Goal: Task Accomplishment & Management: Manage account settings

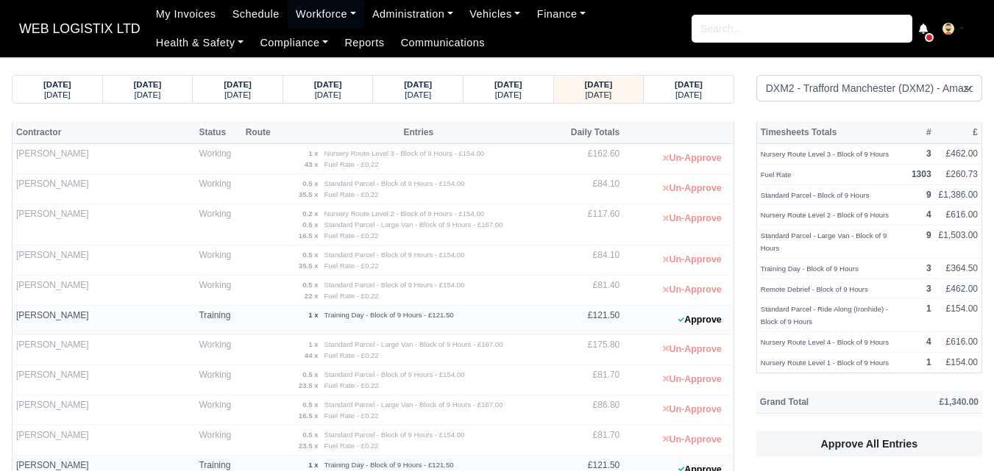
select select "1"
click at [496, 88] on strong "01/10/2025" at bounding box center [508, 84] width 28 height 9
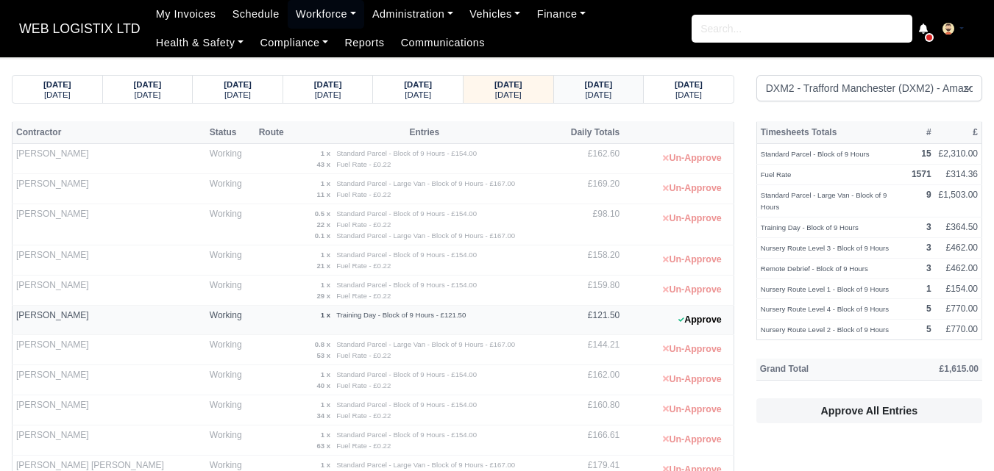
click at [600, 101] on div "02/10/2025 Thursday" at bounding box center [599, 89] width 68 height 27
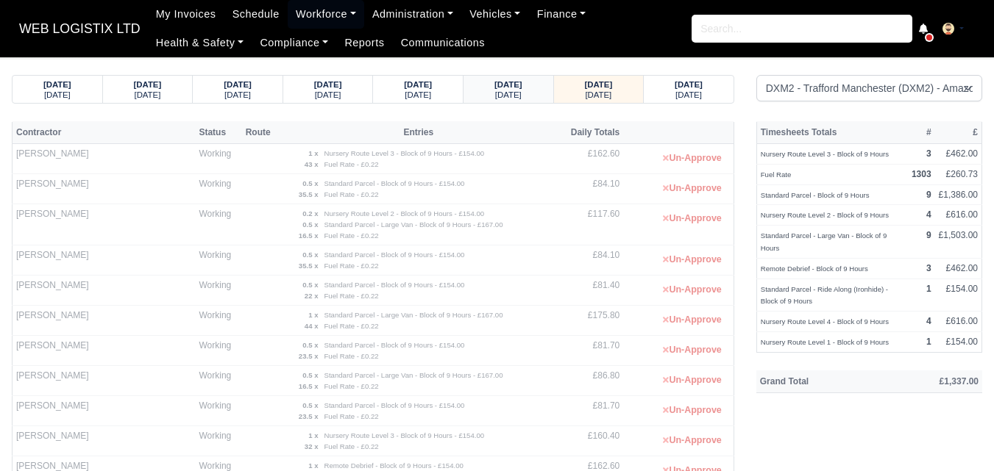
click at [495, 96] on small "Wednesday" at bounding box center [508, 94] width 26 height 9
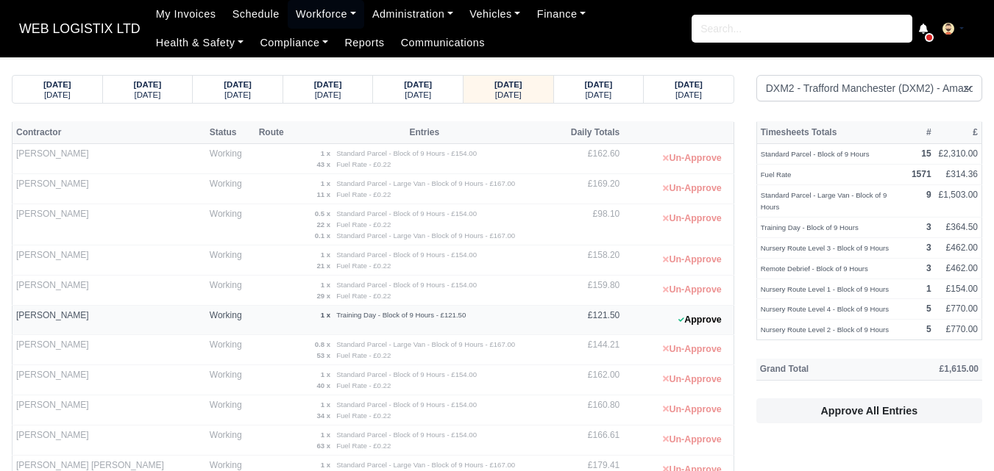
click at [892, 424] on div "Approving..." at bounding box center [869, 432] width 226 height 17
click at [883, 403] on button "Approve All Entries" at bounding box center [869, 411] width 226 height 25
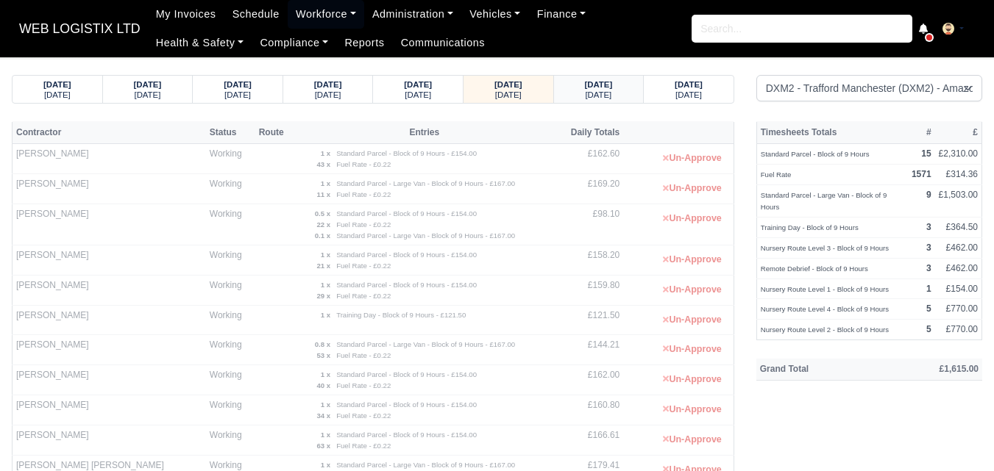
click at [596, 88] on strong "02/10/2025" at bounding box center [599, 84] width 28 height 9
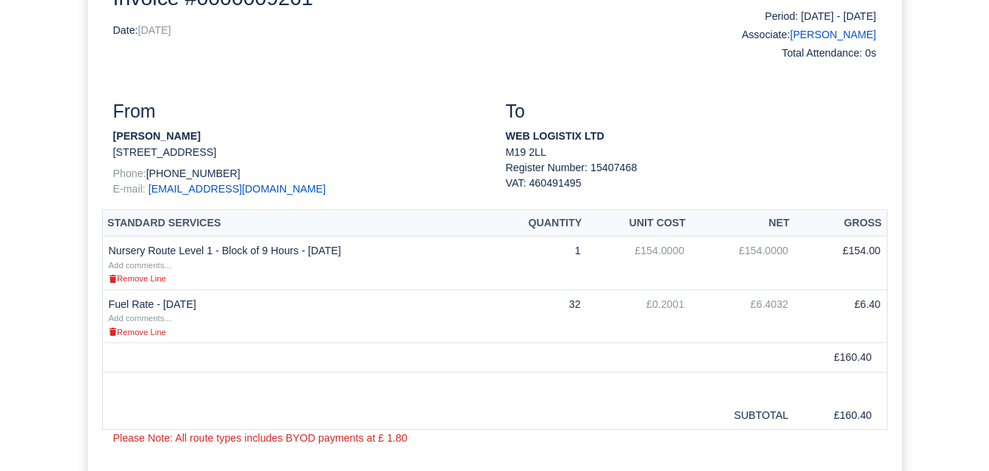
scroll to position [245, 0]
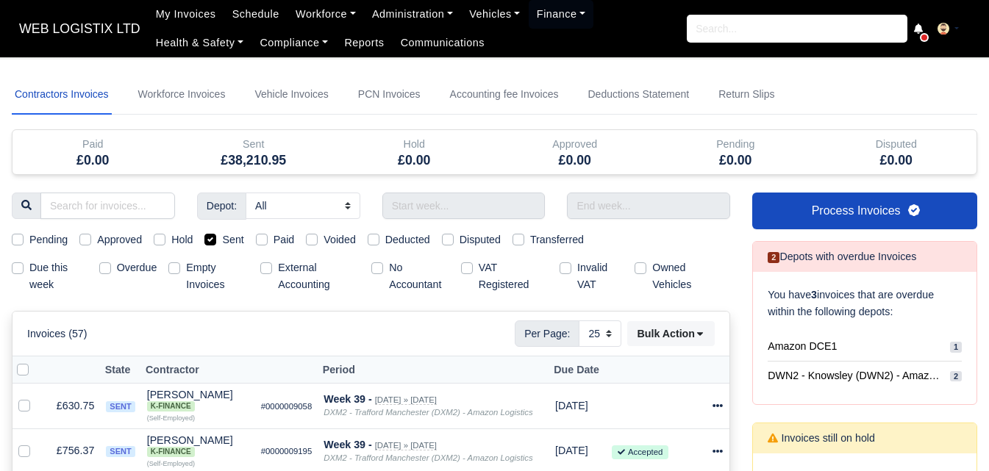
select select "25"
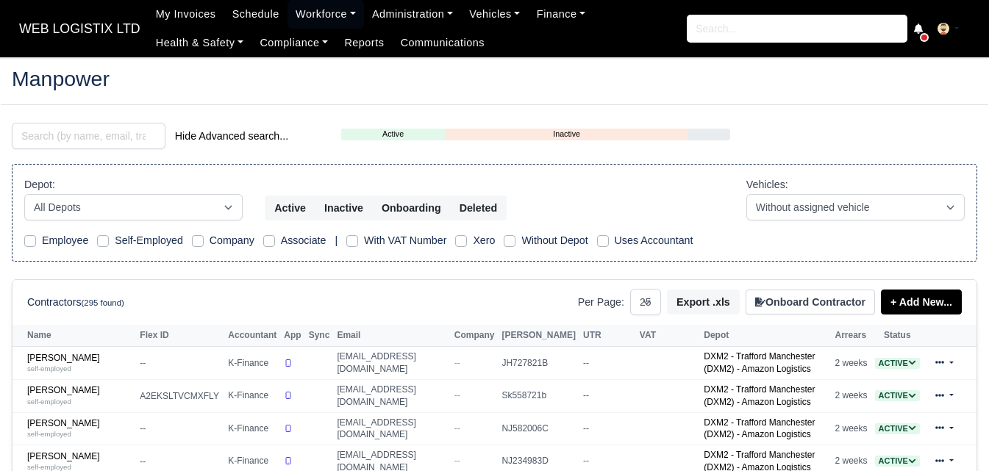
select select "25"
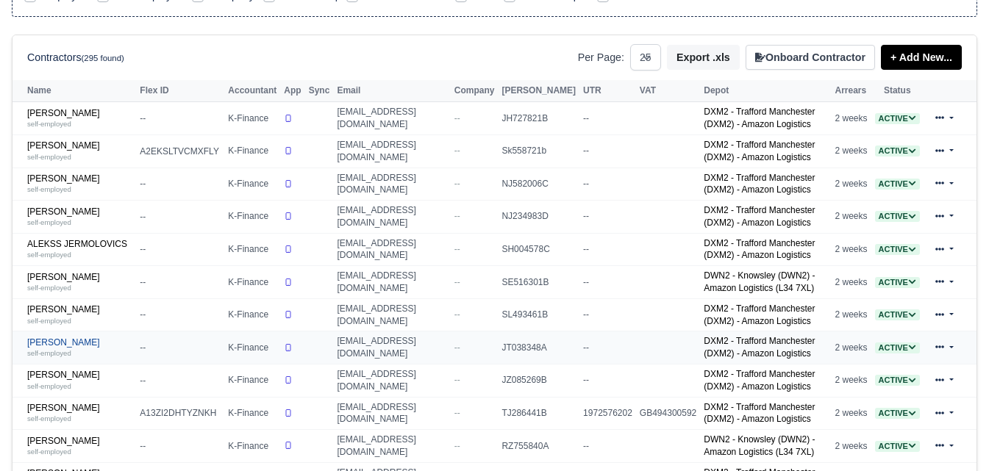
drag, startPoint x: 0, startPoint y: 0, endPoint x: 72, endPoint y: 350, distance: 357.4
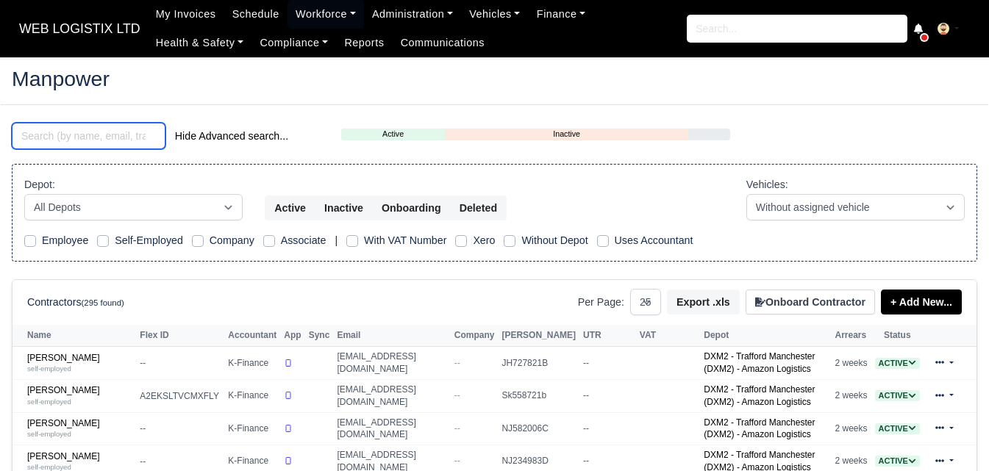
click at [120, 141] on input "search" at bounding box center [89, 136] width 154 height 26
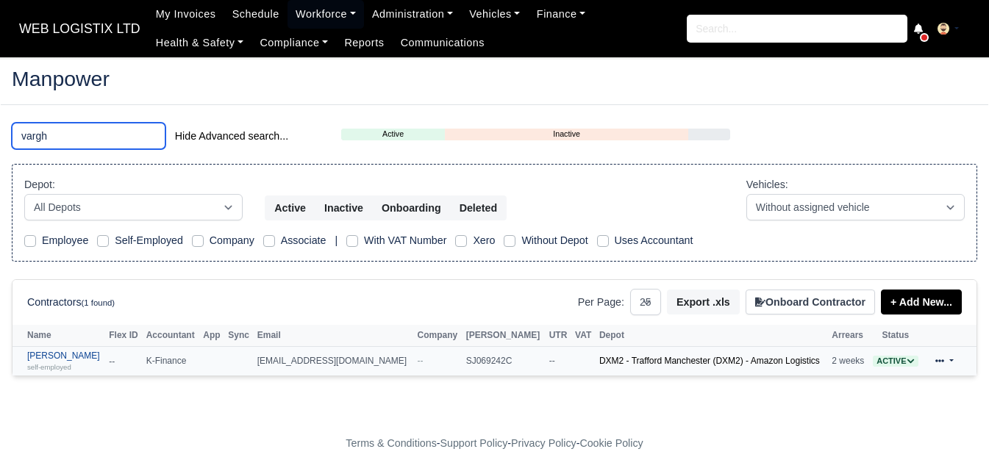
type input "vargh"
drag, startPoint x: 107, startPoint y: 23, endPoint x: 68, endPoint y: 38, distance: 41.9
click at [68, 38] on span "WEB LOGISTIX LTD" at bounding box center [80, 28] width 136 height 29
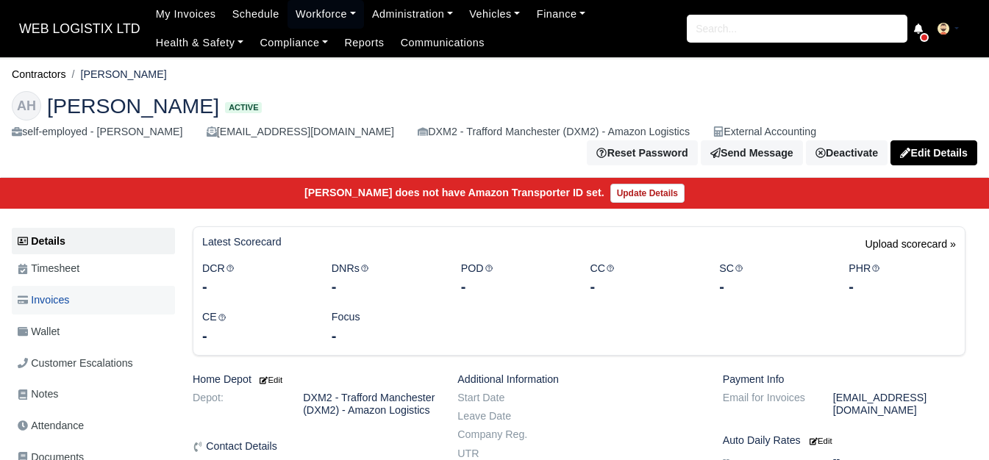
click at [64, 311] on link "Invoices" at bounding box center [93, 300] width 163 height 29
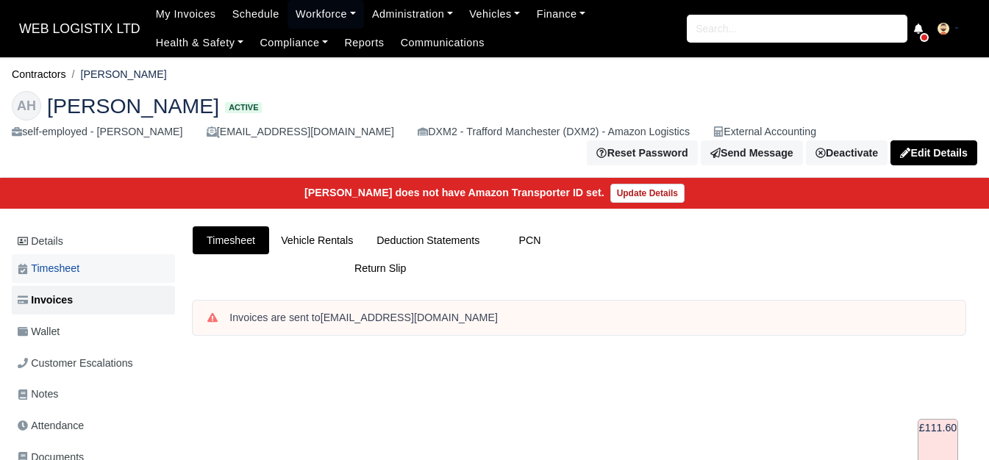
click at [104, 264] on link "Timesheet" at bounding box center [93, 268] width 163 height 29
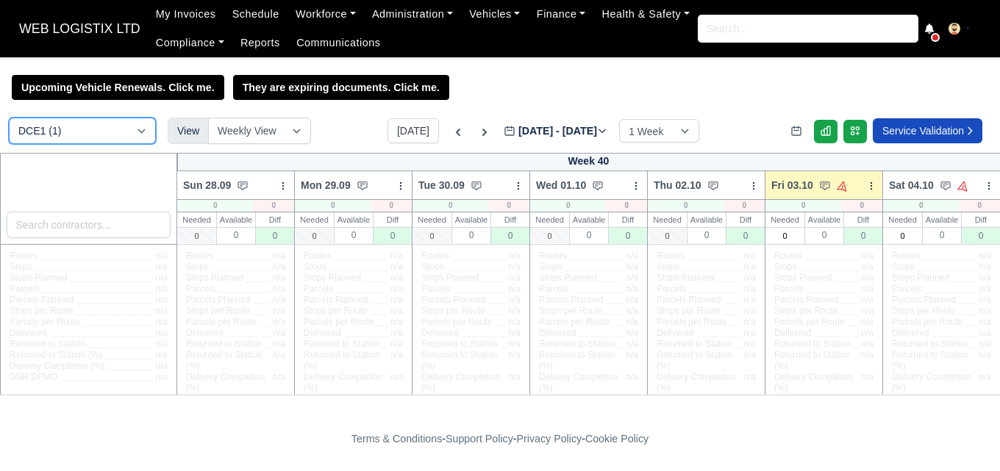
click at [88, 132] on select "DCE1 (1) DWN2 (43) DXM2 (65)" at bounding box center [82, 131] width 147 height 26
select select "1"
click at [9, 120] on select "DCE1 (1) DWN2 (43) DXM2 (65)" at bounding box center [82, 131] width 147 height 26
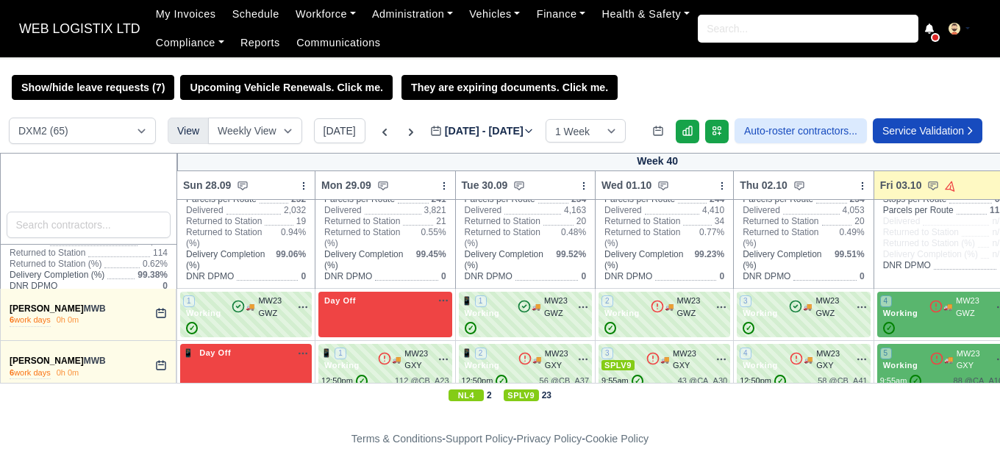
scroll to position [368, 0]
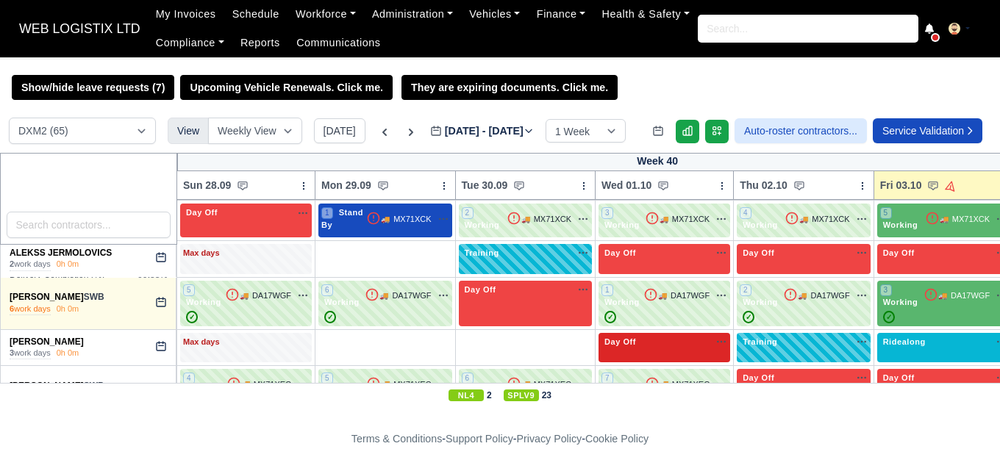
click at [716, 341] on icon "button" at bounding box center [722, 342] width 12 height 12
click at [691, 358] on link "Available" at bounding box center [669, 367] width 118 height 26
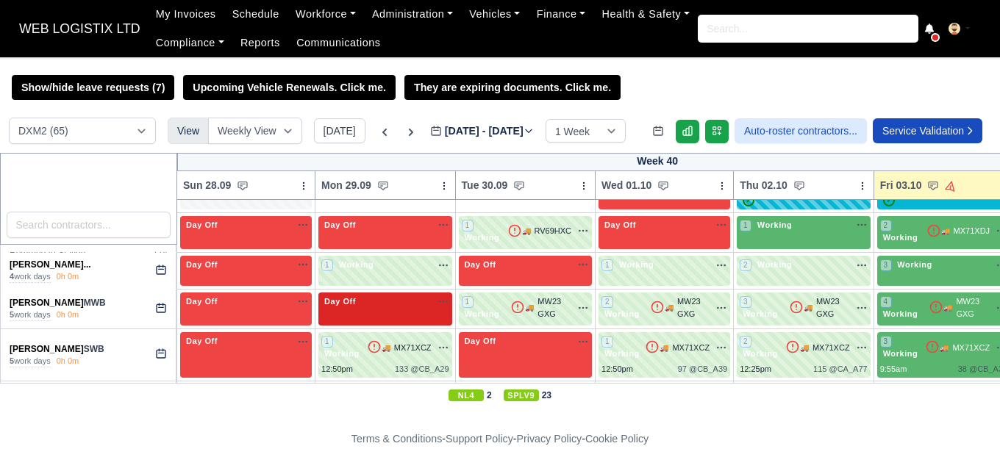
scroll to position [736, 0]
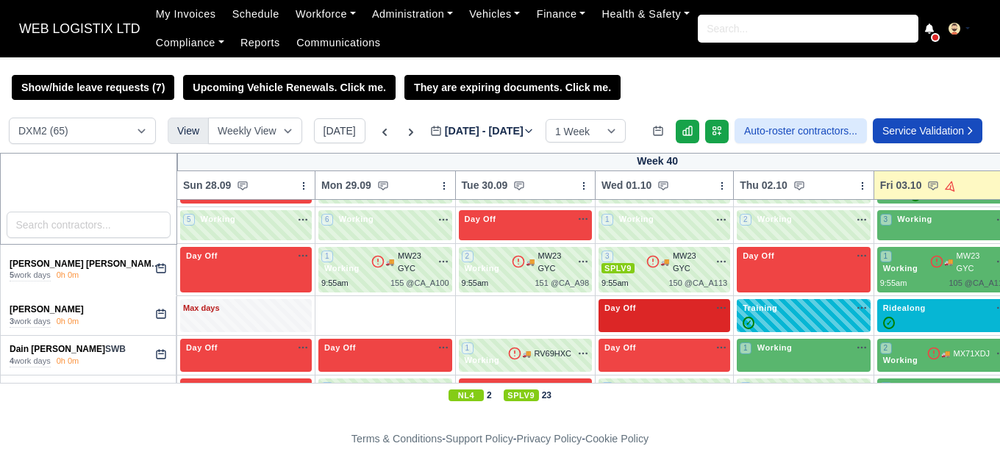
click at [716, 305] on icon "button" at bounding box center [722, 308] width 12 height 12
click at [672, 331] on link "Available" at bounding box center [669, 333] width 118 height 26
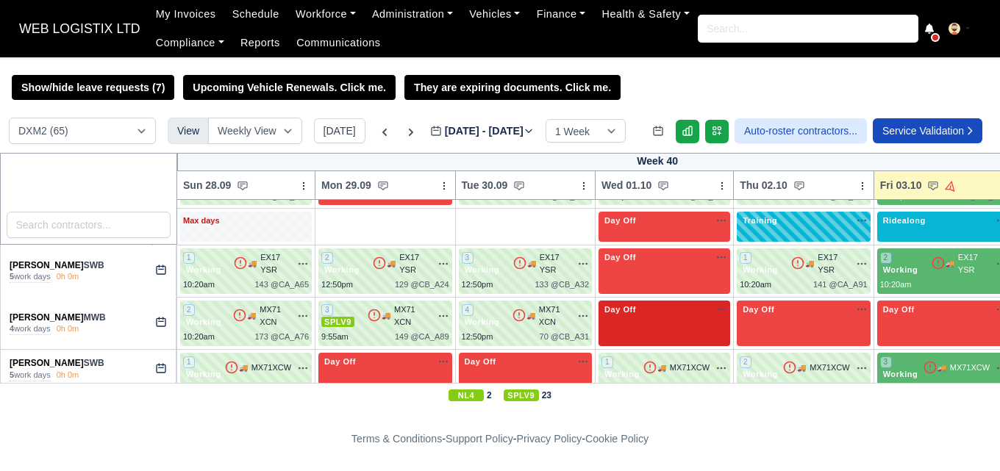
scroll to position [2868, 0]
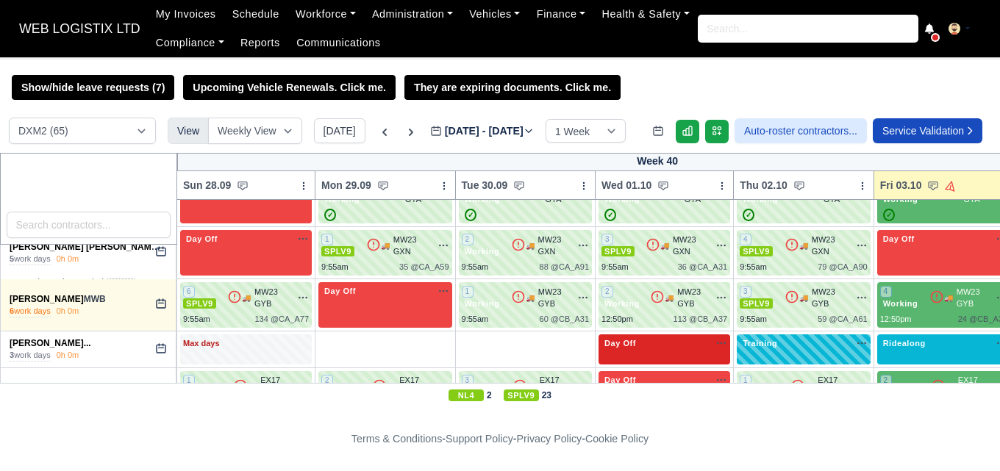
click at [717, 335] on div "Day Off Available" at bounding box center [665, 350] width 132 height 30
select select "Day Off"
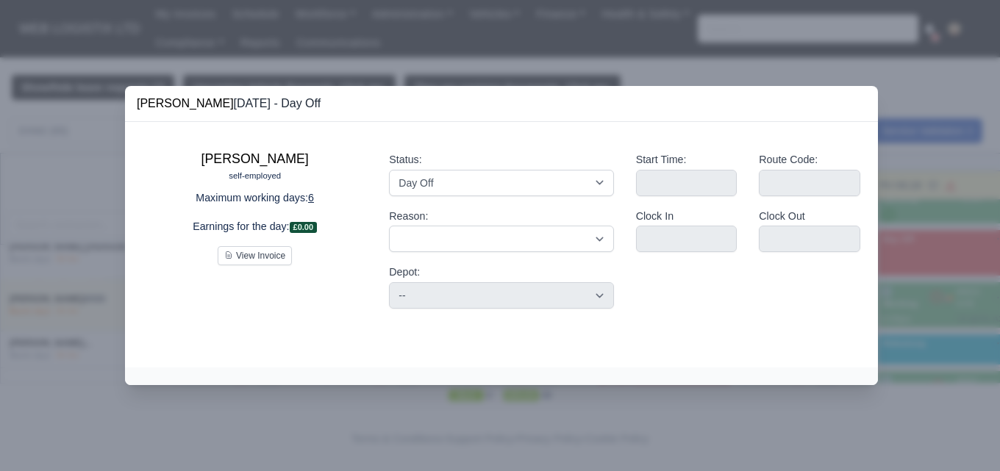
click at [677, 414] on div at bounding box center [500, 235] width 1000 height 471
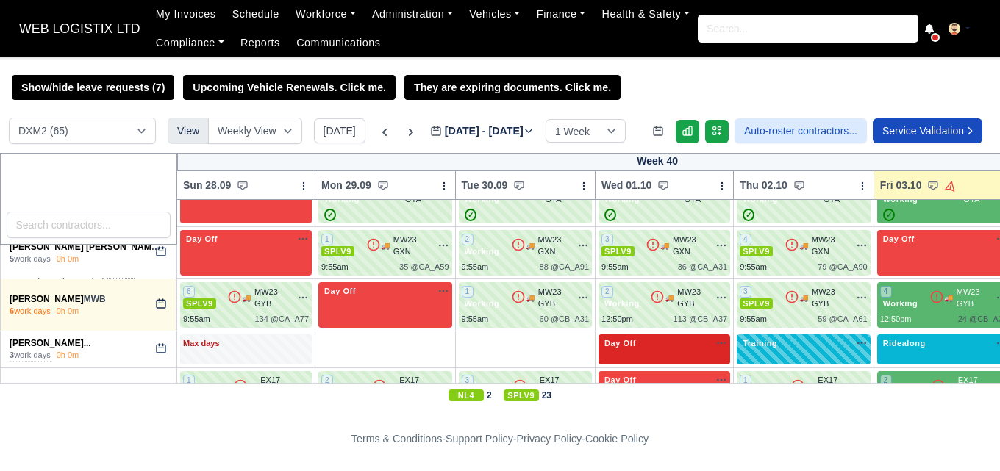
click at [716, 338] on icon "button" at bounding box center [722, 344] width 12 height 12
click at [660, 356] on link "Available" at bounding box center [669, 369] width 118 height 26
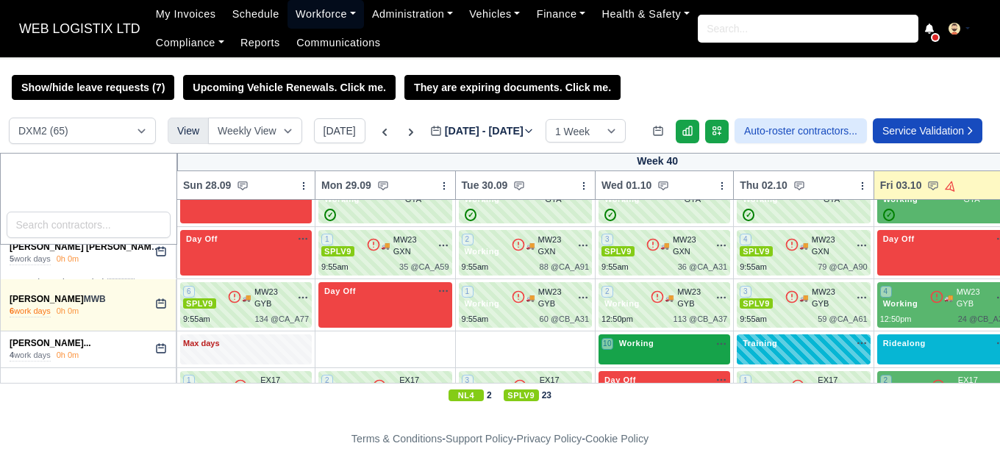
click at [299, 16] on link "Workforce" at bounding box center [326, 14] width 76 height 29
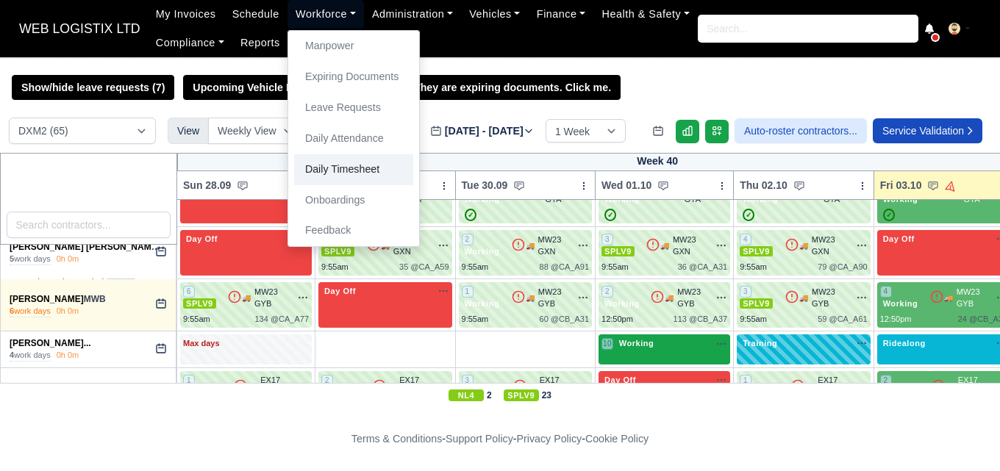
click at [315, 165] on link "Daily Timesheet" at bounding box center [353, 169] width 119 height 31
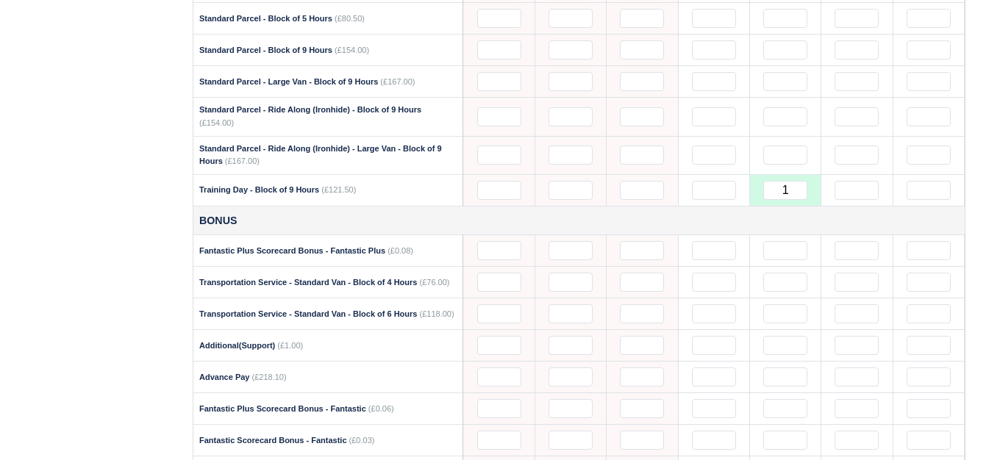
scroll to position [1471, 0]
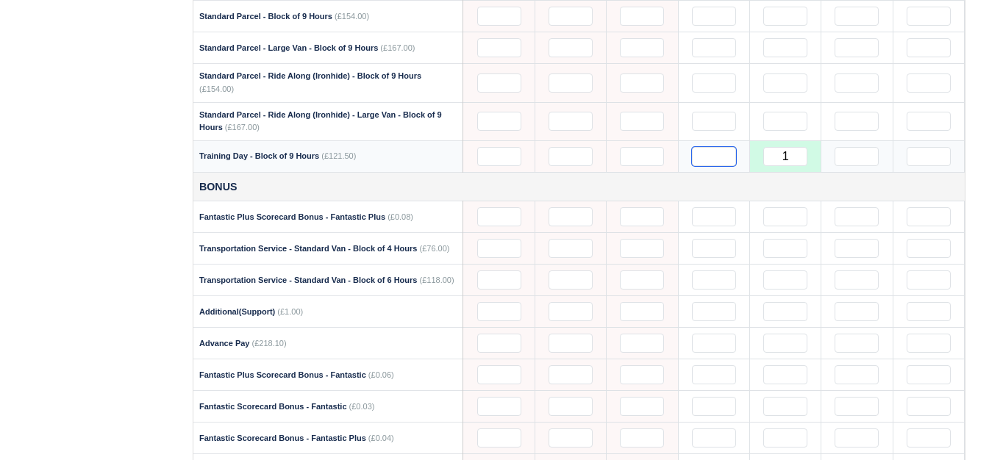
click at [719, 154] on input "text" at bounding box center [714, 156] width 44 height 19
type input "1"
click at [792, 154] on input "1" at bounding box center [785, 156] width 44 height 19
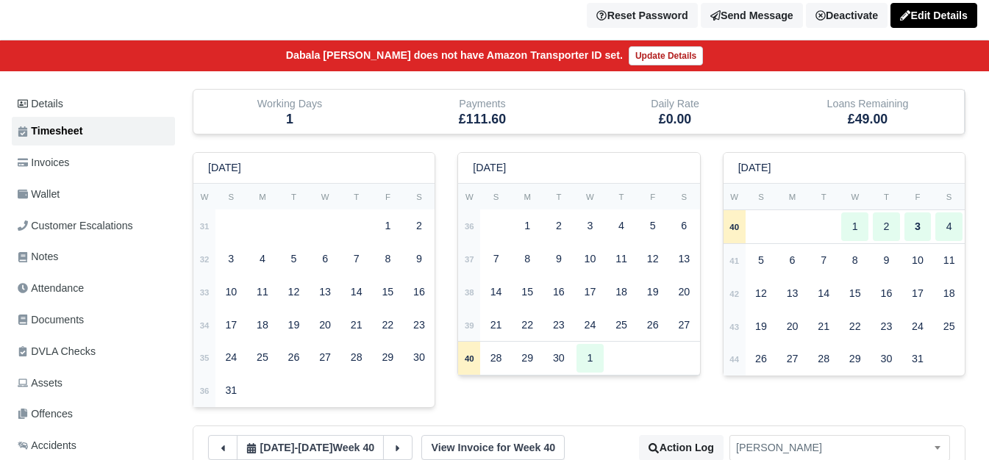
scroll to position [0, 0]
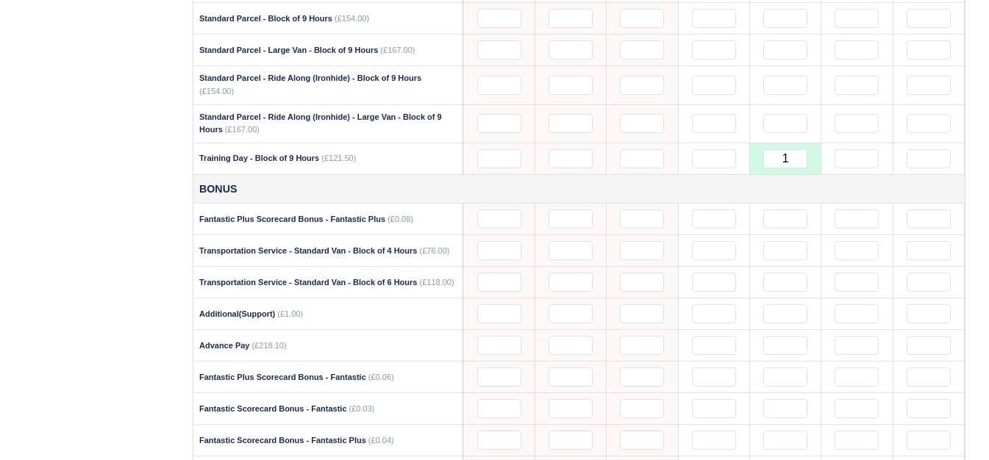
scroll to position [1471, 0]
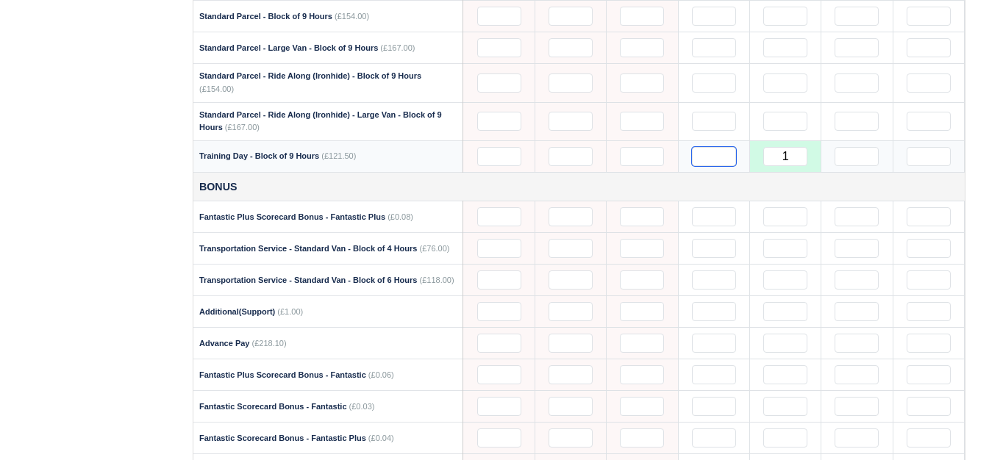
click at [706, 154] on input "text" at bounding box center [714, 156] width 44 height 19
type input "1"
click at [796, 159] on input "1" at bounding box center [785, 156] width 44 height 19
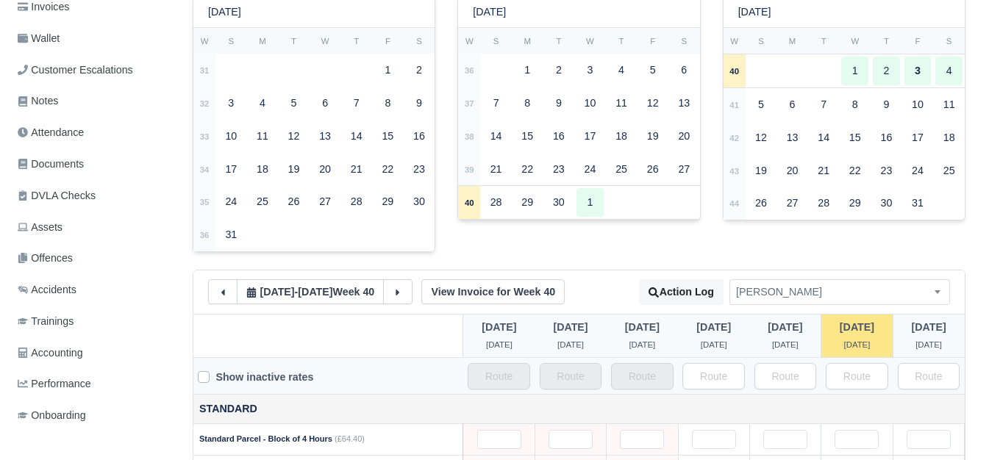
scroll to position [0, 0]
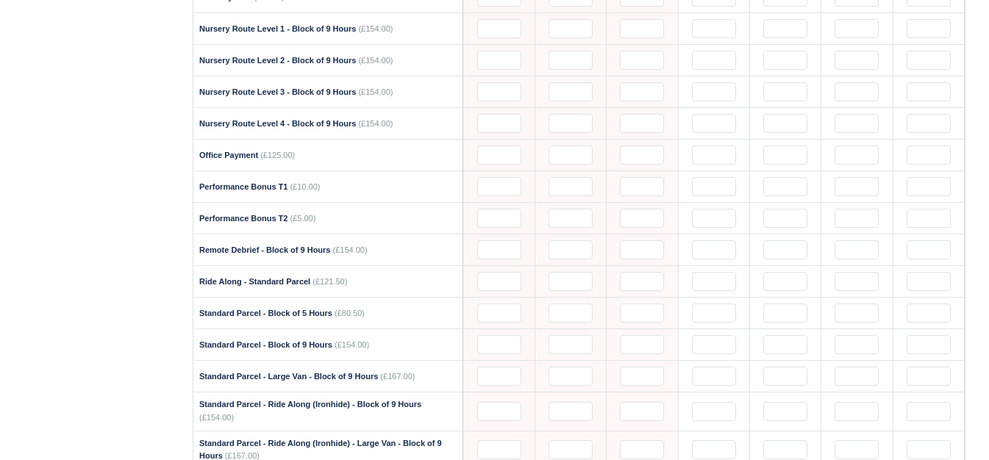
scroll to position [1348, 0]
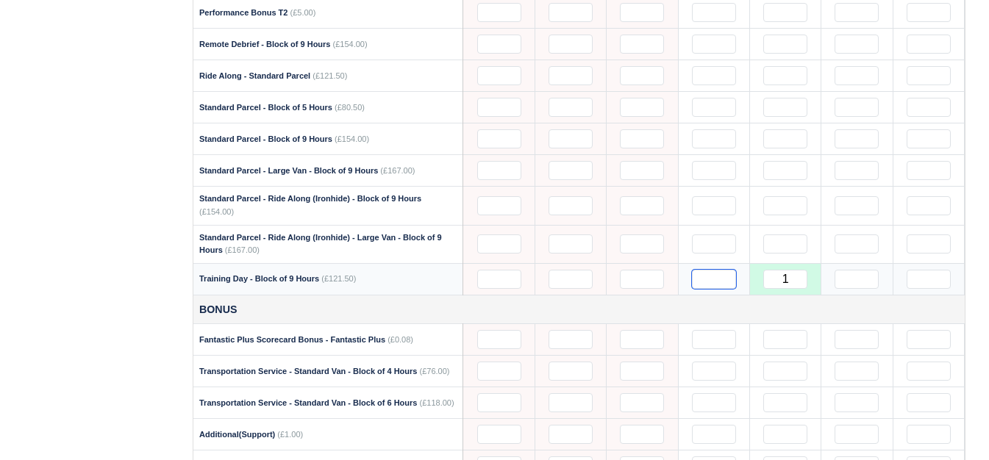
click at [720, 283] on input "text" at bounding box center [714, 279] width 44 height 19
type input "1"
click at [800, 279] on input "1" at bounding box center [785, 279] width 44 height 19
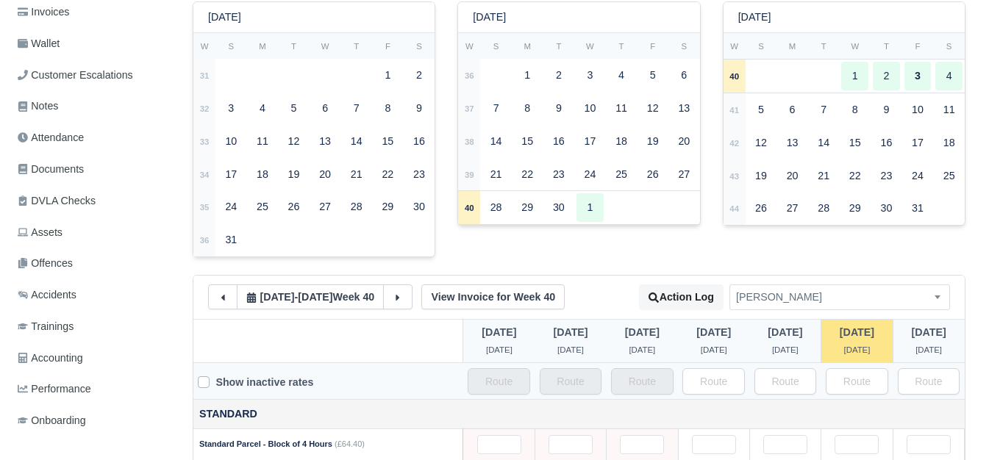
scroll to position [0, 0]
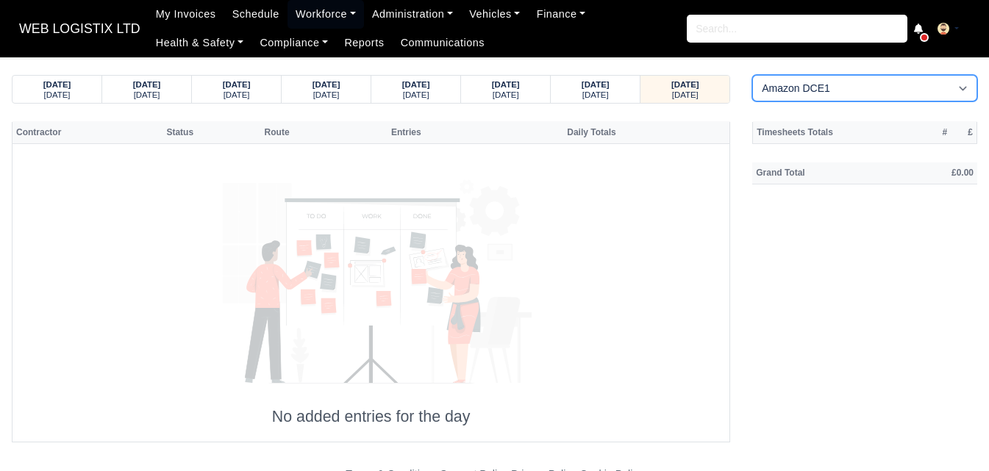
drag, startPoint x: 807, startPoint y: 86, endPoint x: 807, endPoint y: 99, distance: 12.5
click at [807, 86] on select "Amazon DCE1 DWN2 - [GEOGRAPHIC_DATA] (DWN2) - Amazon Logistics (L34 7XL) DXM2 -…" at bounding box center [864, 88] width 225 height 26
select select "1"
click at [752, 75] on select "Amazon DCE1 DWN2 - [GEOGRAPHIC_DATA] (DWN2) - Amazon Logistics (L34 7XL) DXM2 -…" at bounding box center [864, 88] width 225 height 26
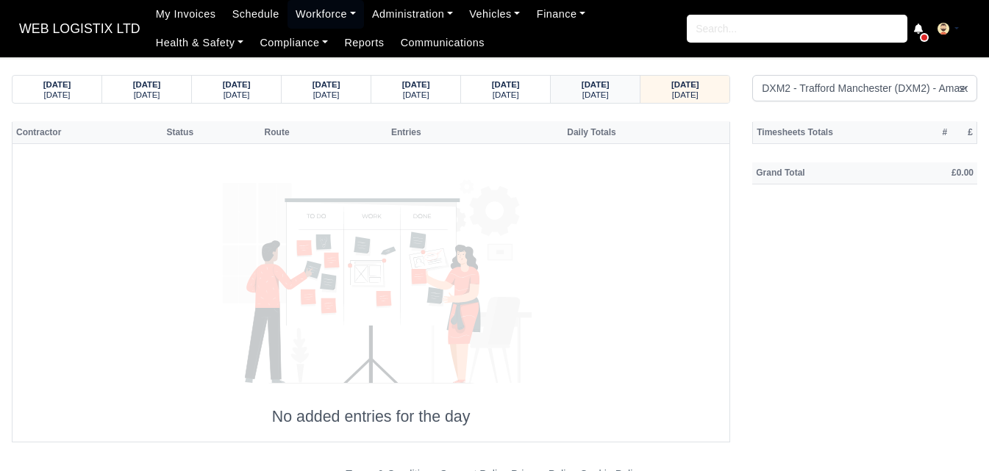
click at [583, 90] on small "[DATE]" at bounding box center [596, 94] width 26 height 9
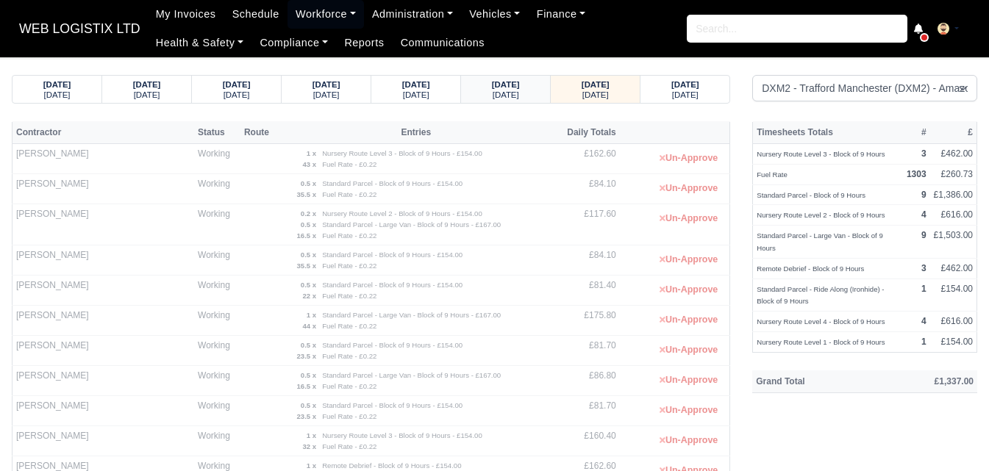
click at [506, 85] on strong "[DATE]" at bounding box center [506, 84] width 28 height 9
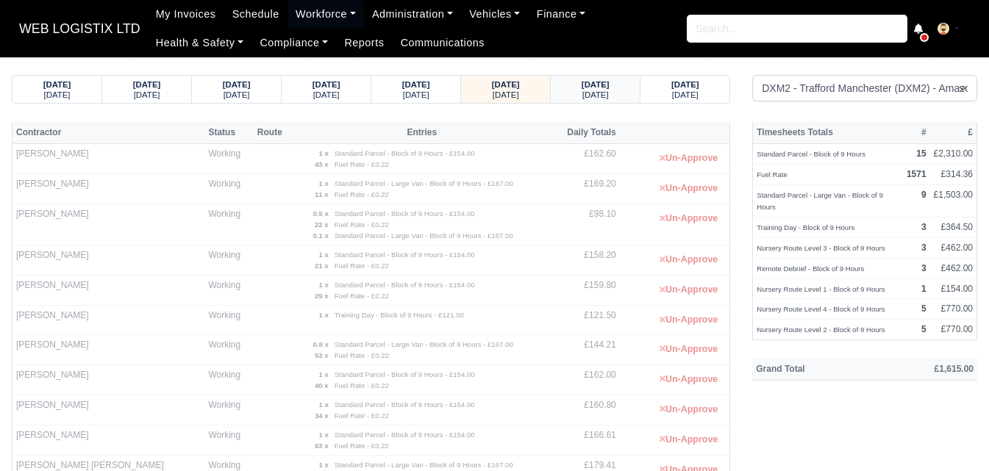
click at [583, 96] on small "[DATE]" at bounding box center [596, 94] width 26 height 9
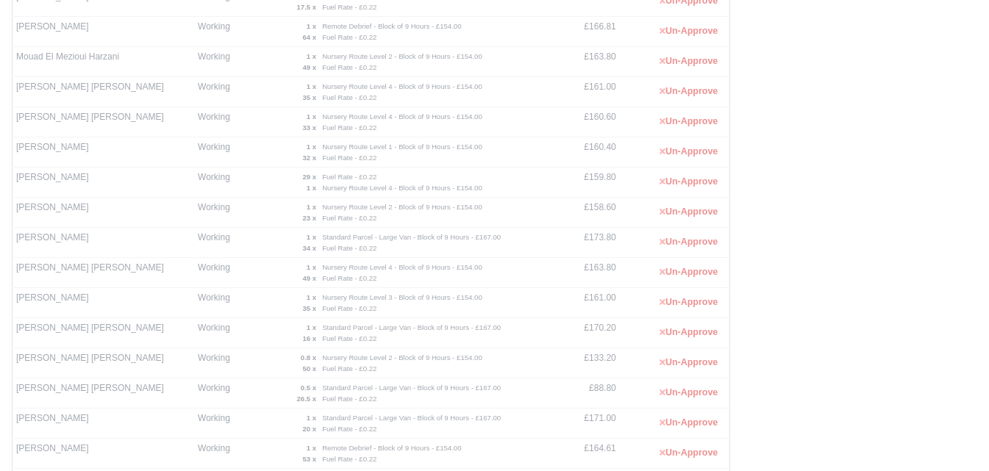
scroll to position [1014, 0]
